Goal: Navigation & Orientation: Find specific page/section

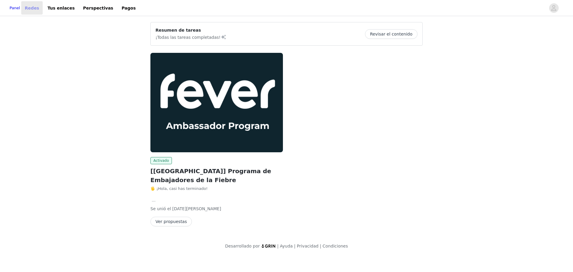
click at [39, 10] on font "Redes" at bounding box center [32, 7] width 14 height 5
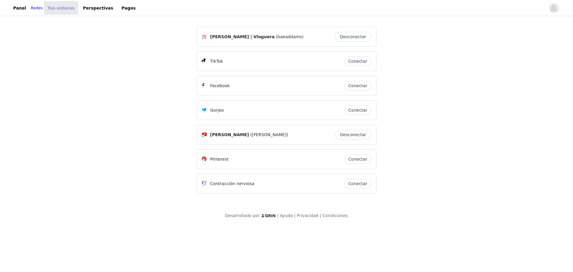
click at [57, 11] on link "Tus enlaces" at bounding box center [61, 7] width 34 height 13
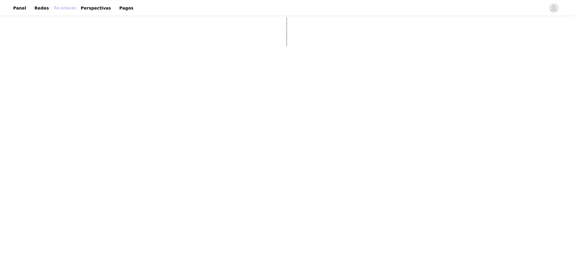
select select "12"
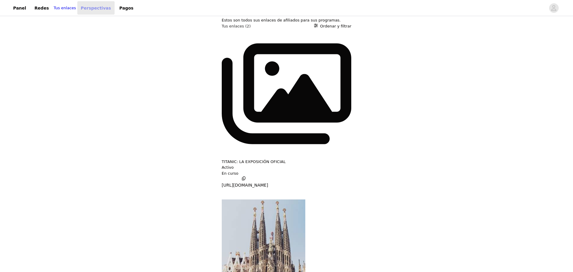
click at [96, 6] on font "Perspectivas" at bounding box center [96, 7] width 30 height 5
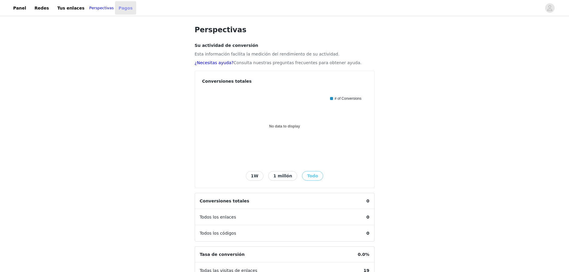
drag, startPoint x: 114, startPoint y: 9, endPoint x: 114, endPoint y: 13, distance: 4.2
click at [119, 9] on font "Pagos" at bounding box center [126, 7] width 14 height 5
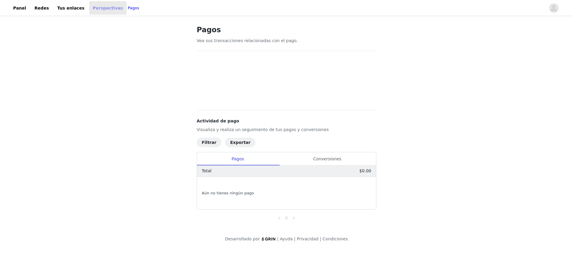
click at [93, 9] on font "Perspectivas" at bounding box center [108, 7] width 30 height 5
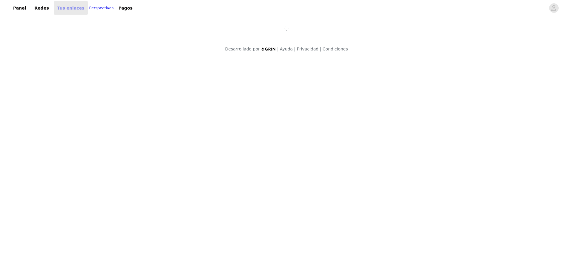
click at [57, 9] on font "Tus enlaces" at bounding box center [70, 7] width 27 height 5
select select "12"
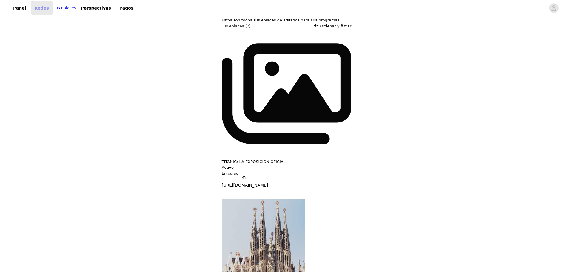
click at [42, 11] on font "Redes" at bounding box center [42, 8] width 14 height 7
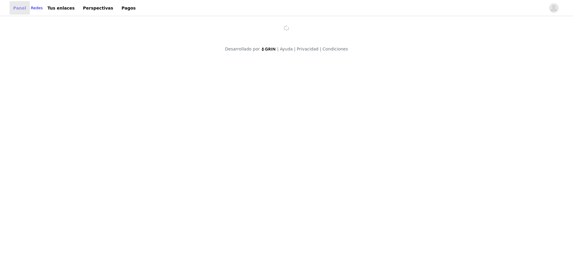
click at [25, 7] on link "Panel" at bounding box center [20, 7] width 20 height 13
